Goal: Navigation & Orientation: Find specific page/section

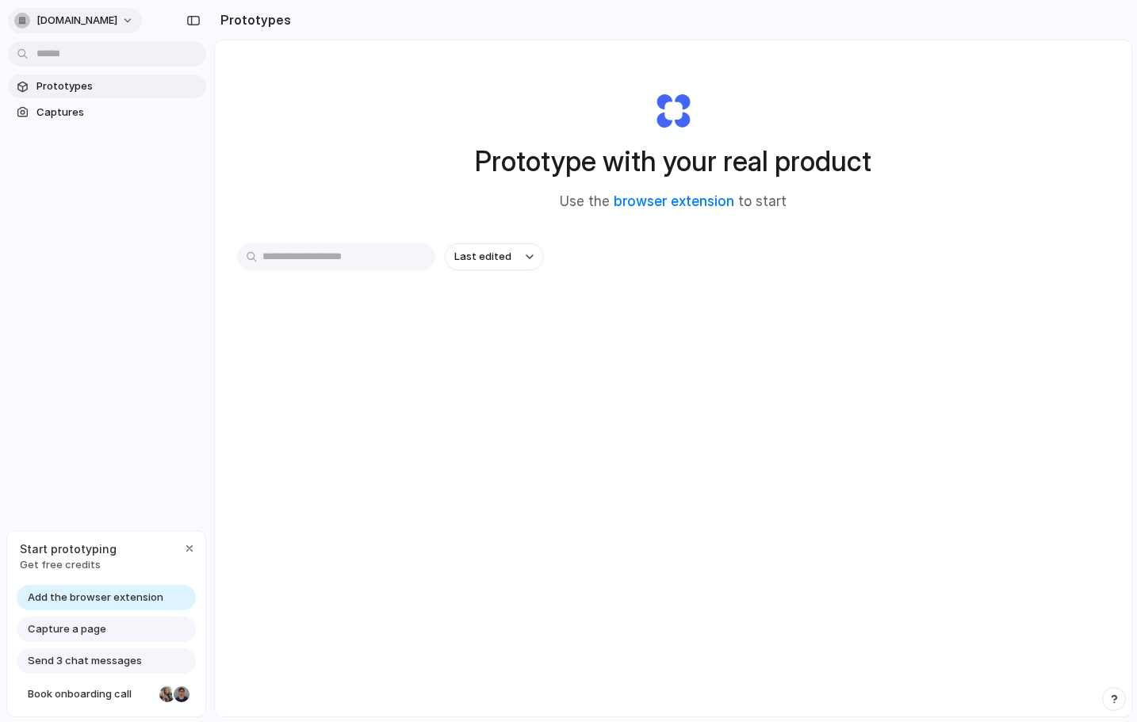
click at [80, 21] on span "[DOMAIN_NAME]" at bounding box center [76, 21] width 81 height 16
click at [75, 239] on div "Settings Invite members Change theme Sign out" at bounding box center [568, 361] width 1137 height 722
click at [77, 109] on span "Captures" at bounding box center [117, 113] width 163 height 16
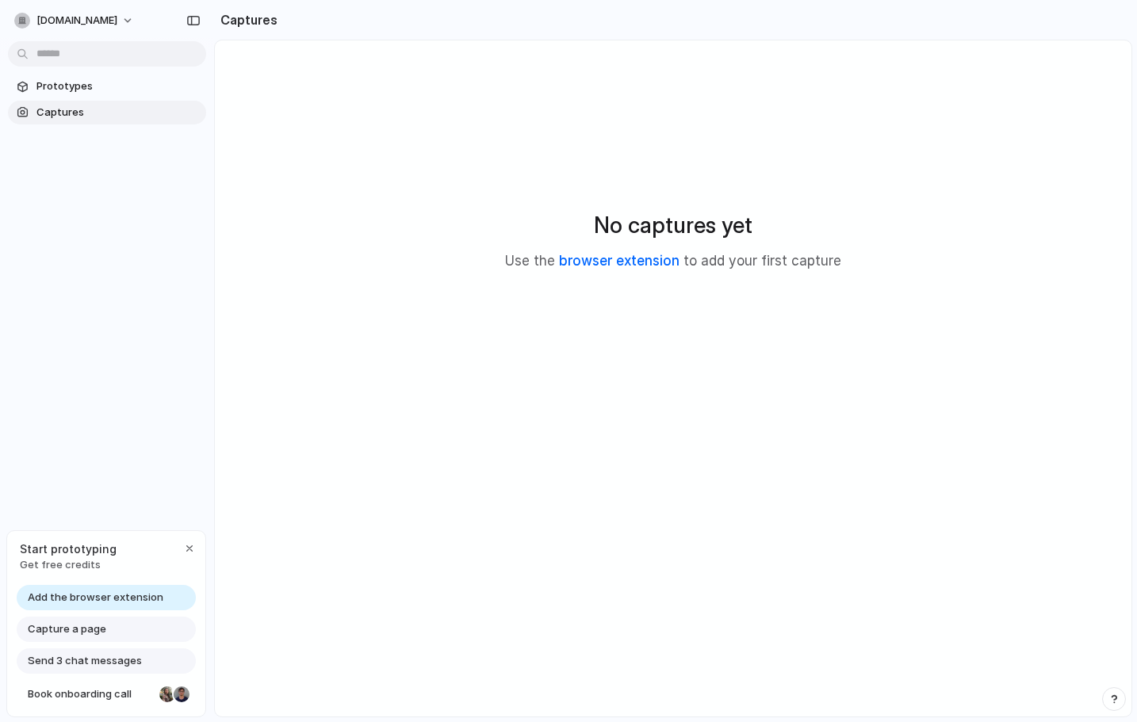
click at [656, 260] on link "browser extension" at bounding box center [619, 261] width 120 height 16
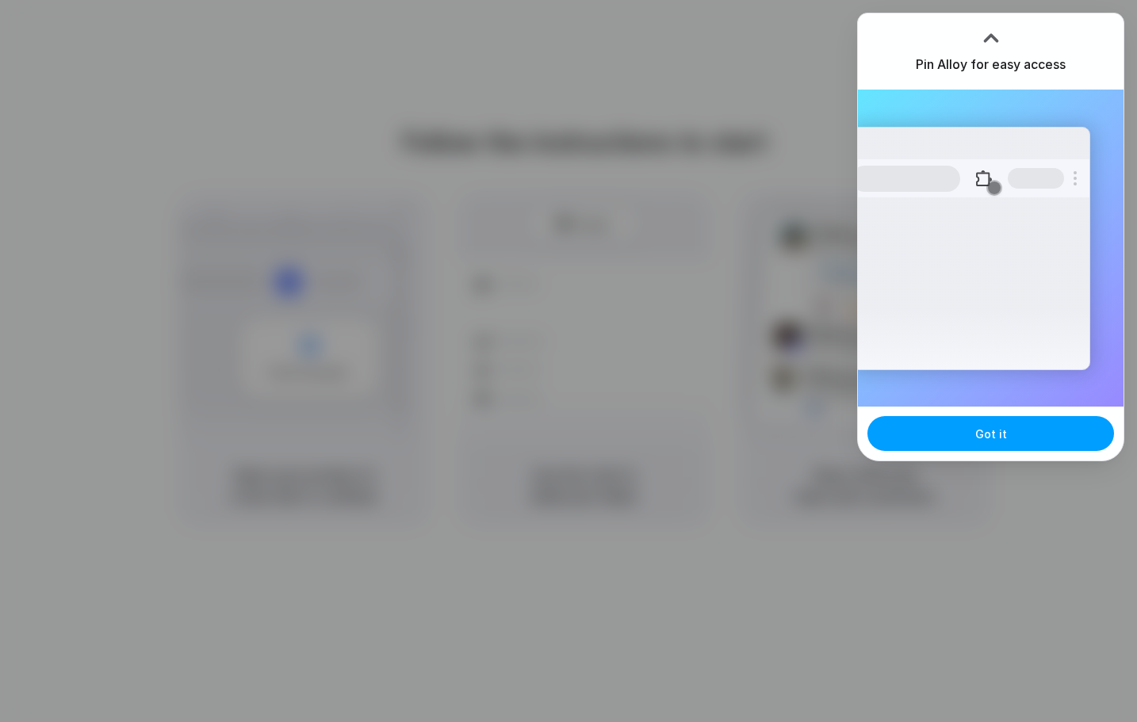
click at [1008, 437] on button "Got it" at bounding box center [990, 433] width 247 height 35
